Goal: Information Seeking & Learning: Learn about a topic

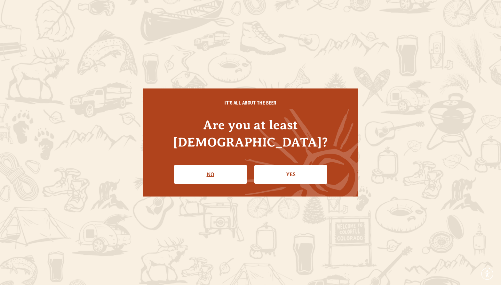
click at [189, 170] on link "No" at bounding box center [210, 174] width 73 height 19
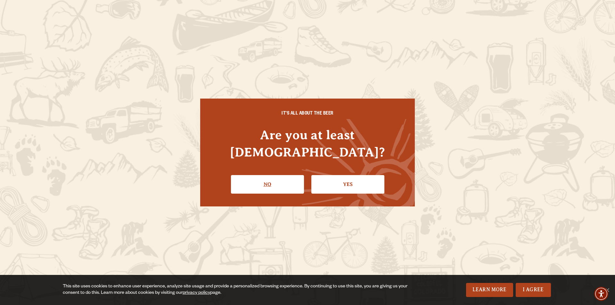
click at [267, 177] on link "No" at bounding box center [267, 184] width 73 height 19
click at [335, 179] on link "Yes" at bounding box center [347, 184] width 73 height 19
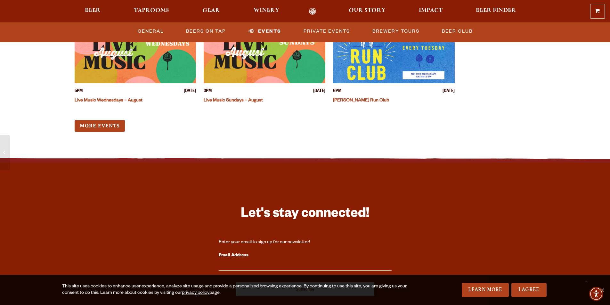
scroll to position [1792, 0]
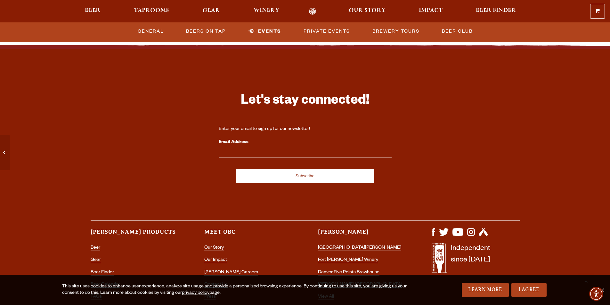
click at [219, 269] on li "[PERSON_NAME] Careers" at bounding box center [248, 273] width 88 height 8
click at [218, 270] on link "[PERSON_NAME] Careers" at bounding box center [231, 273] width 54 height 6
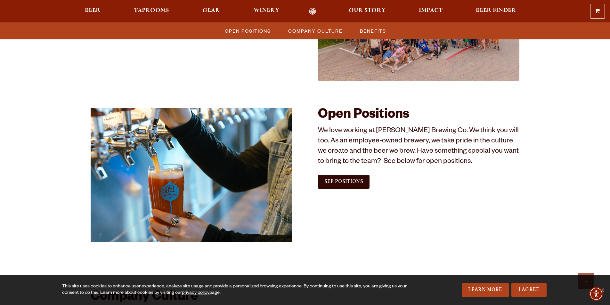
scroll to position [320, 0]
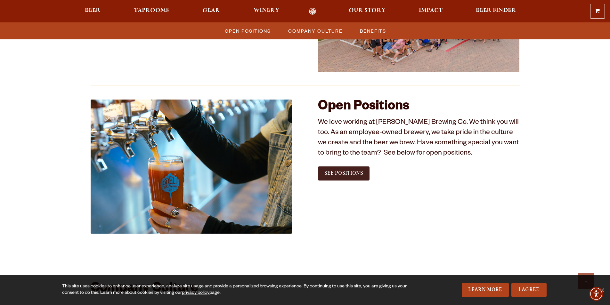
click at [357, 170] on link "See Positions" at bounding box center [344, 173] width 52 height 14
